Goal: Find contact information: Find contact information

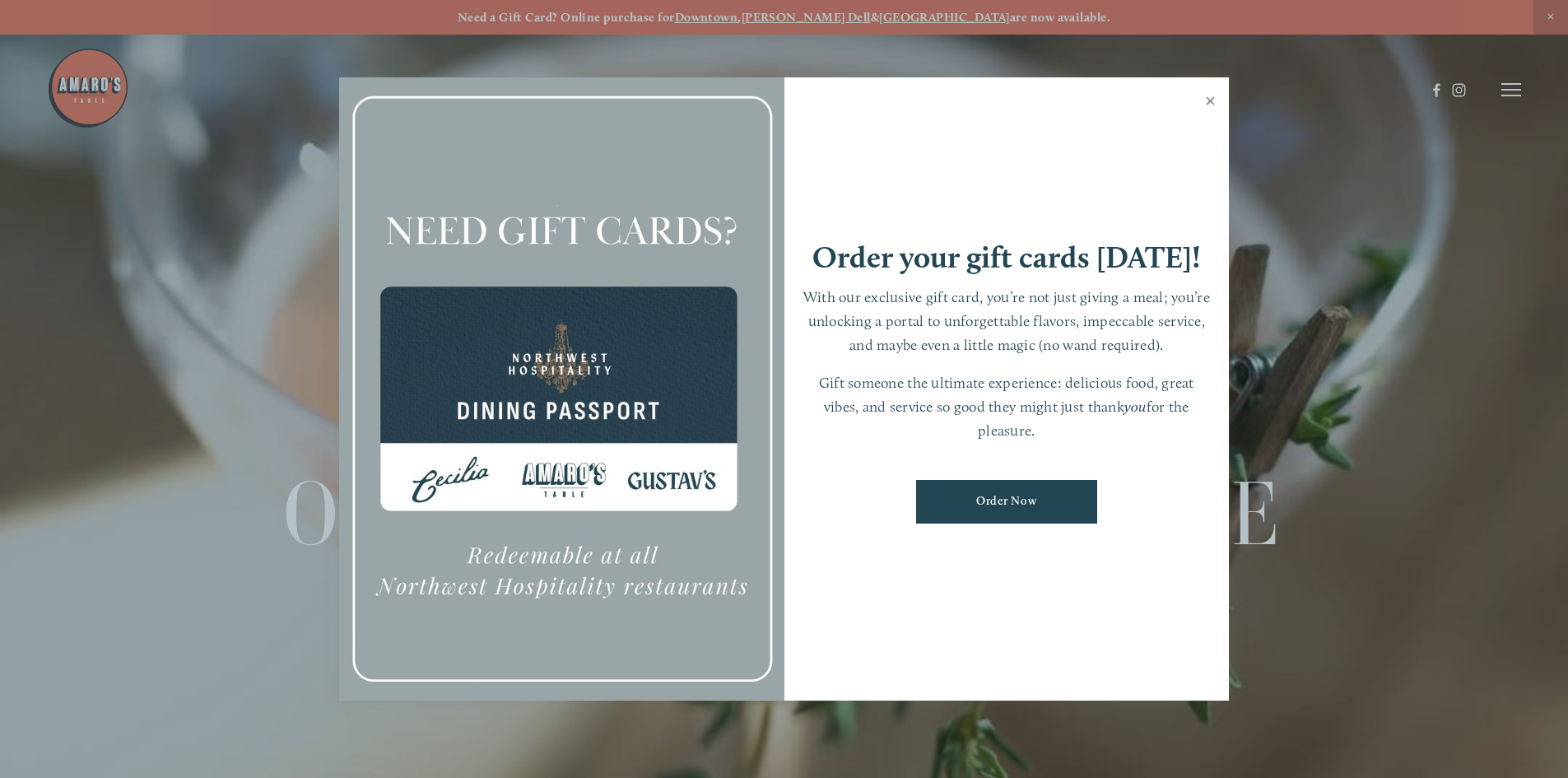
click at [1213, 102] on link "Close" at bounding box center [1210, 102] width 32 height 46
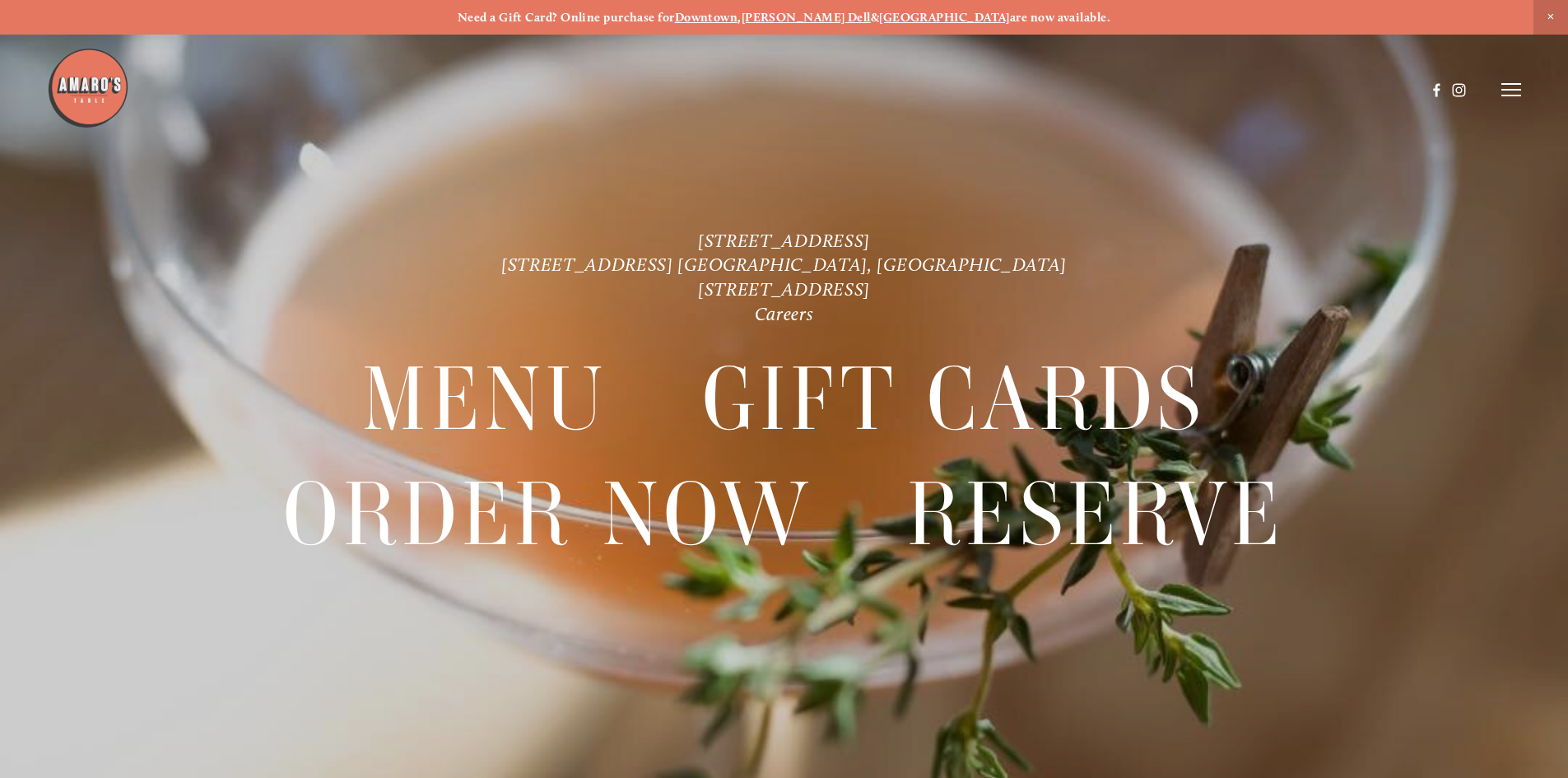
click at [1543, 14] on span "Close Announcement" at bounding box center [1550, 17] width 35 height 35
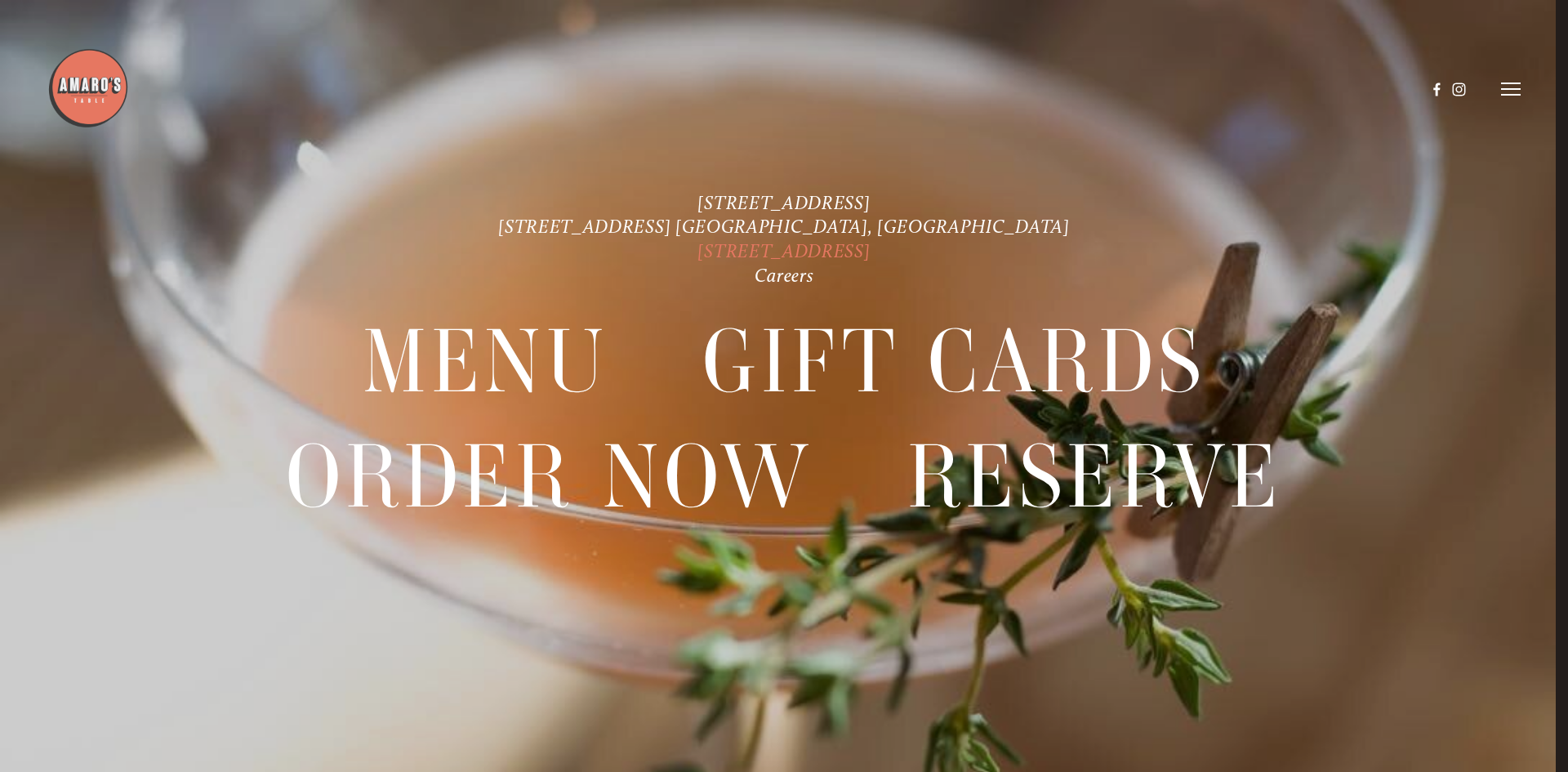
click at [837, 248] on link "[STREET_ADDRESS]" at bounding box center [783, 251] width 172 height 23
